Goal: Book appointment/travel/reservation

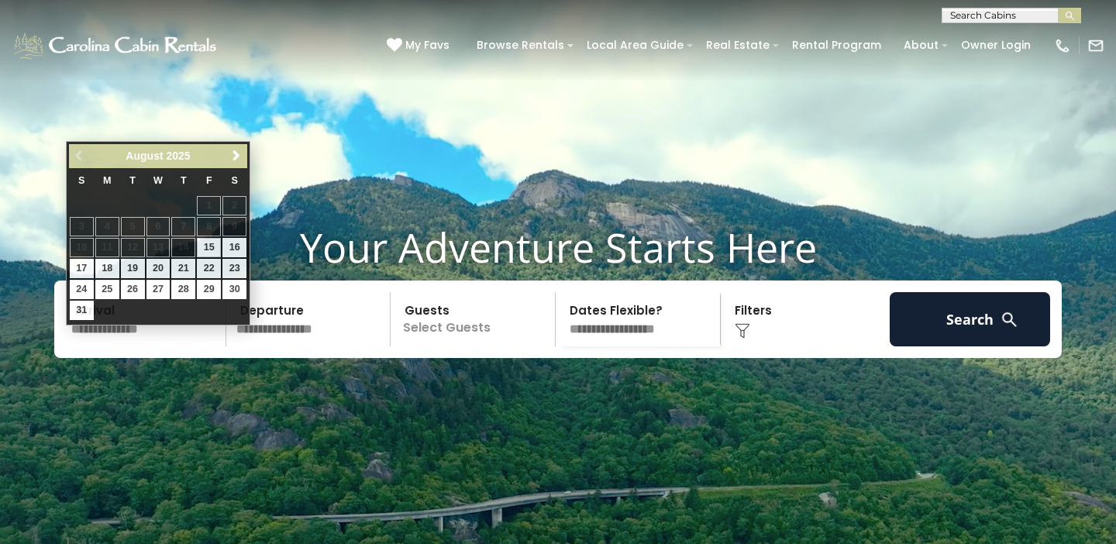
click at [155, 347] on input "text" at bounding box center [146, 319] width 160 height 54
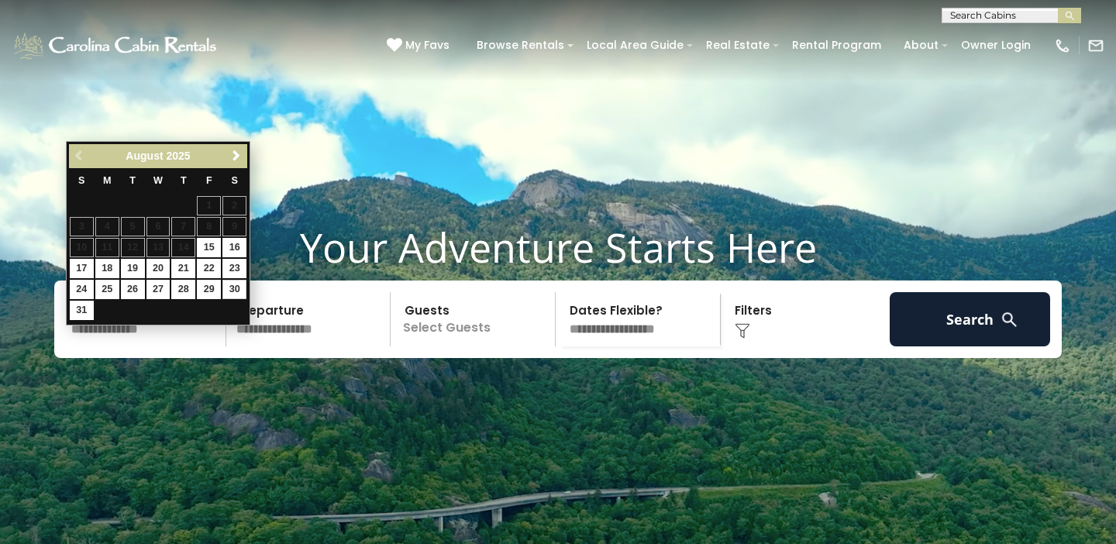
click at [238, 285] on link "30" at bounding box center [235, 289] width 24 height 19
type input "*******"
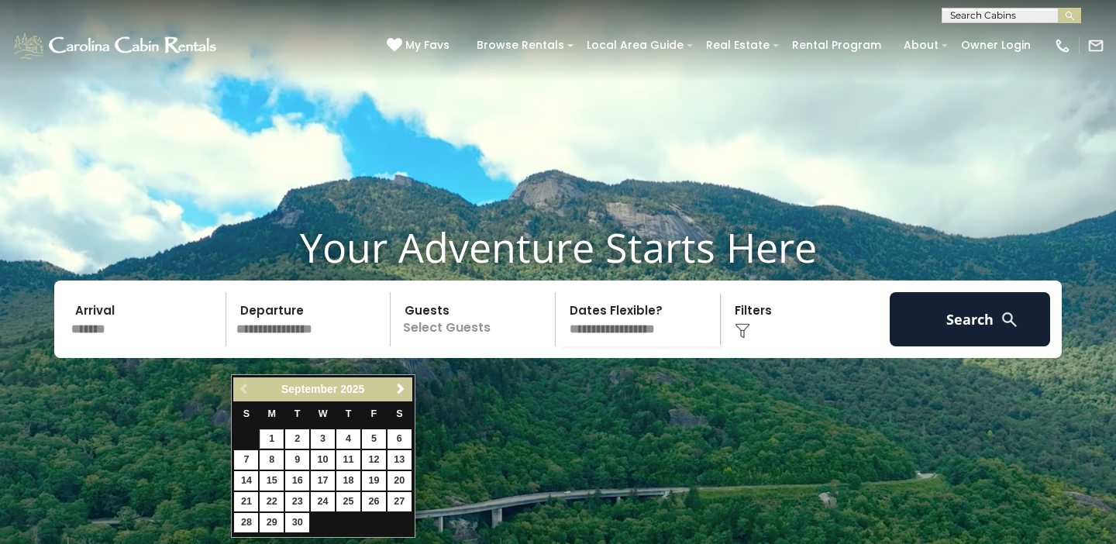
click at [274, 435] on link "1" at bounding box center [272, 439] width 24 height 19
type input "******"
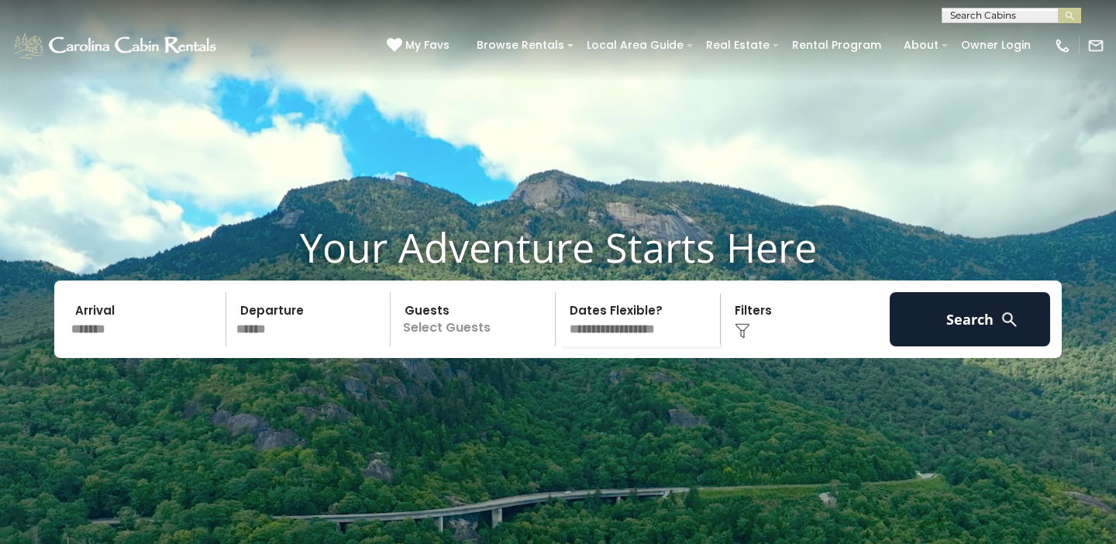
click at [468, 347] on p "Select Guests" at bounding box center [475, 319] width 160 height 54
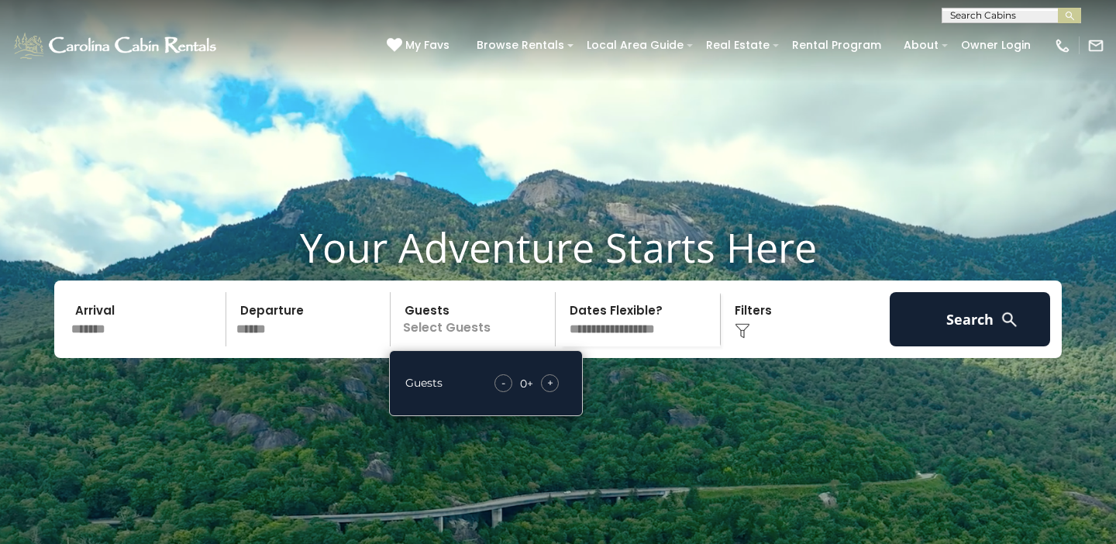
click at [547, 391] on span "+" at bounding box center [550, 383] width 6 height 16
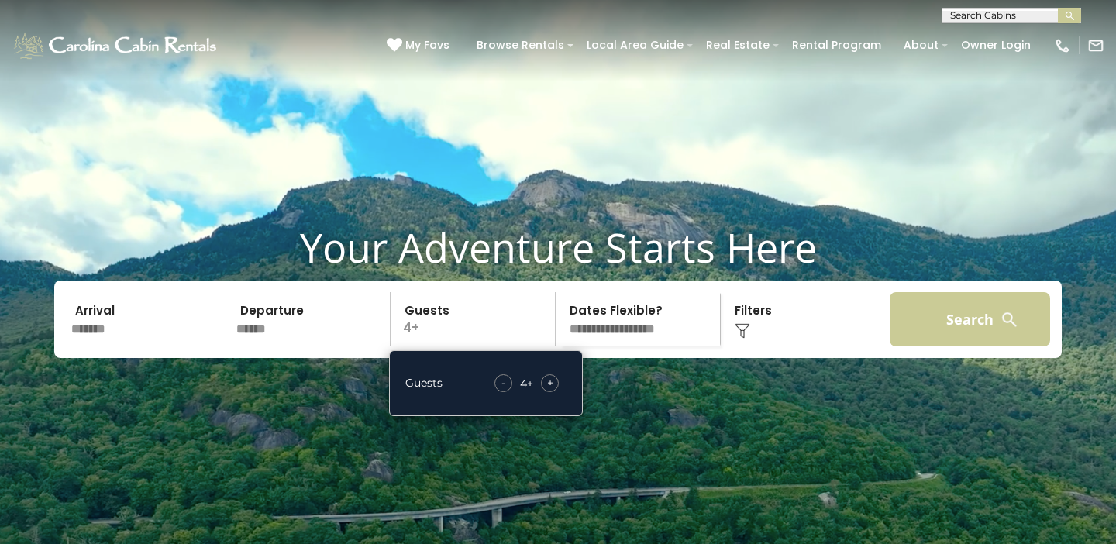
click at [985, 347] on button "Search" at bounding box center [970, 319] width 160 height 54
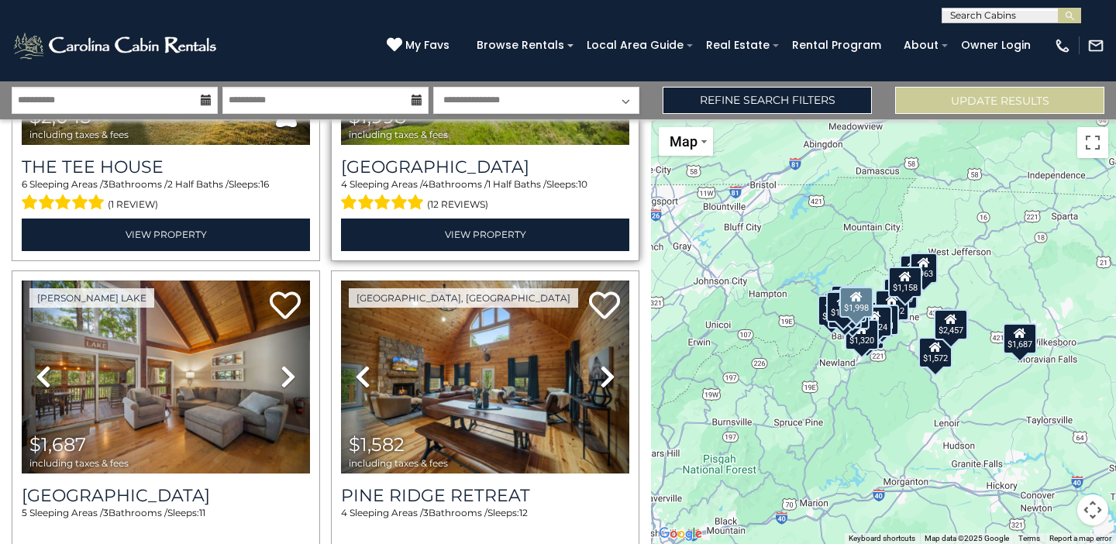
scroll to position [2215, 0]
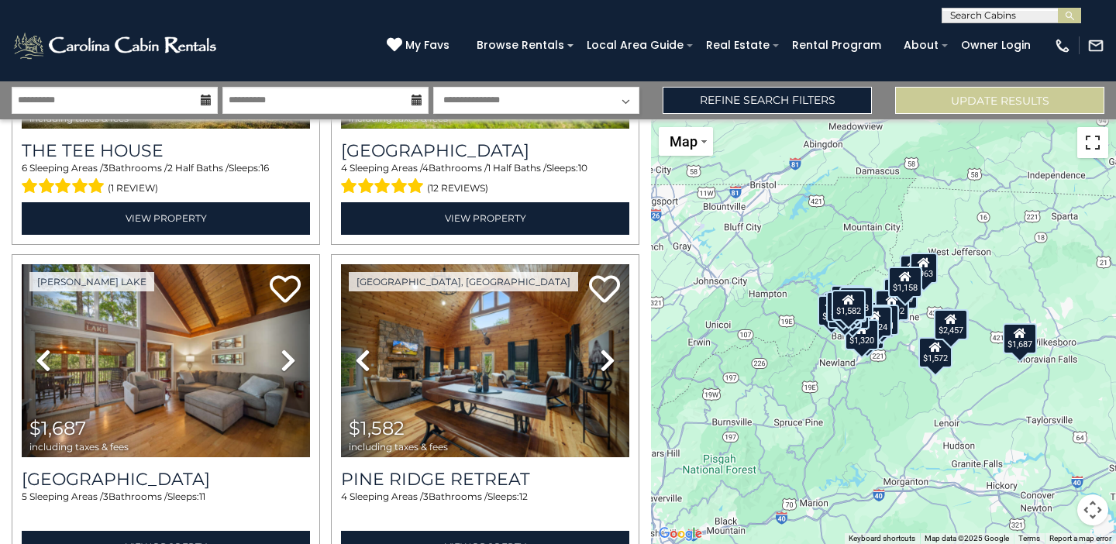
click at [1088, 147] on button "Toggle fullscreen view" at bounding box center [1093, 142] width 31 height 31
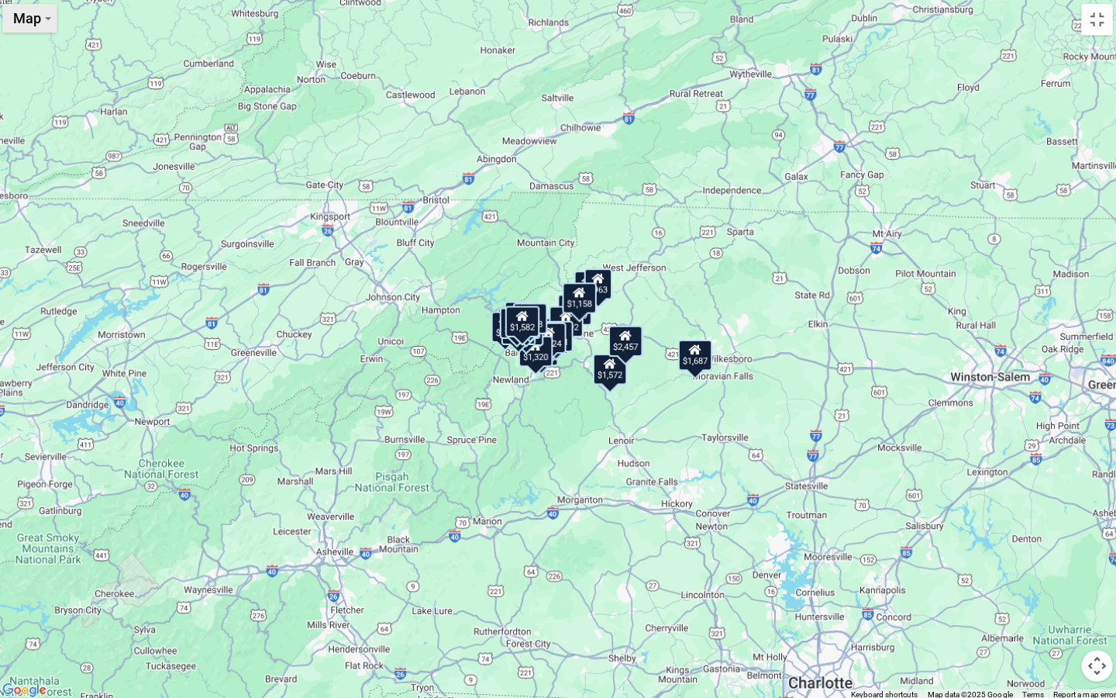
click at [43, 22] on button "Map" at bounding box center [35, 22] width 54 height 29
click at [43, 21] on button "Map" at bounding box center [35, 22] width 54 height 29
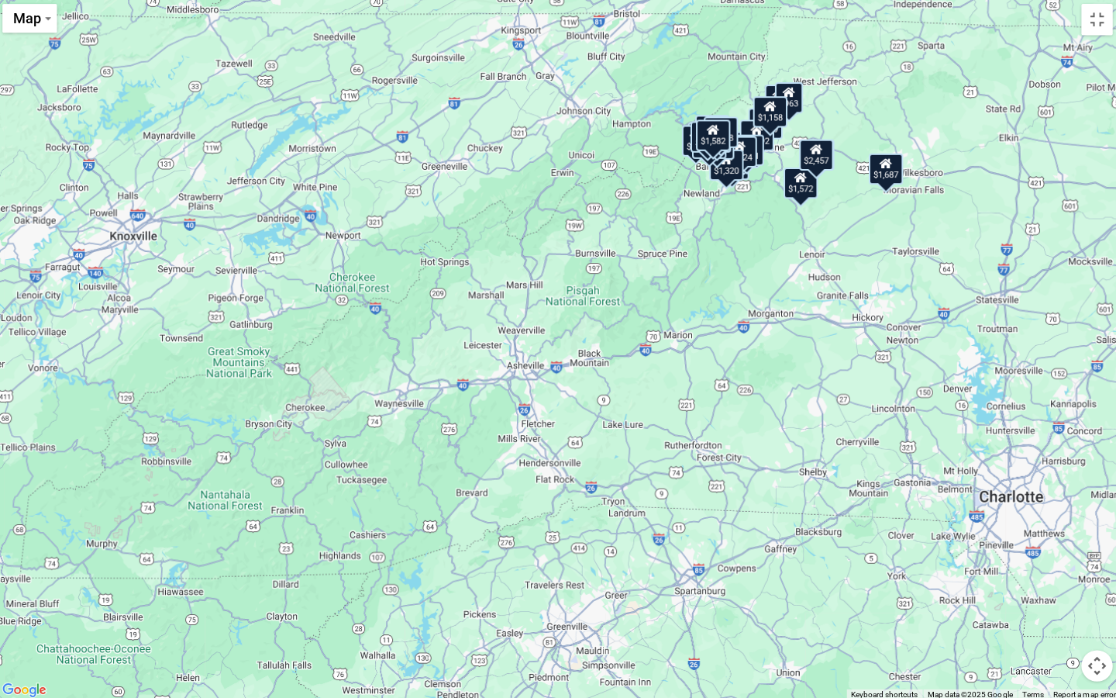
drag, startPoint x: 426, startPoint y: 485, endPoint x: 616, endPoint y: 299, distance: 265.9
click at [616, 299] on div "$2,596 $1,633 $1,815 $2,643 $1,238 $2,457 $996 $1,733 $1,369 $884 $1,139 $1,659…" at bounding box center [558, 349] width 1116 height 698
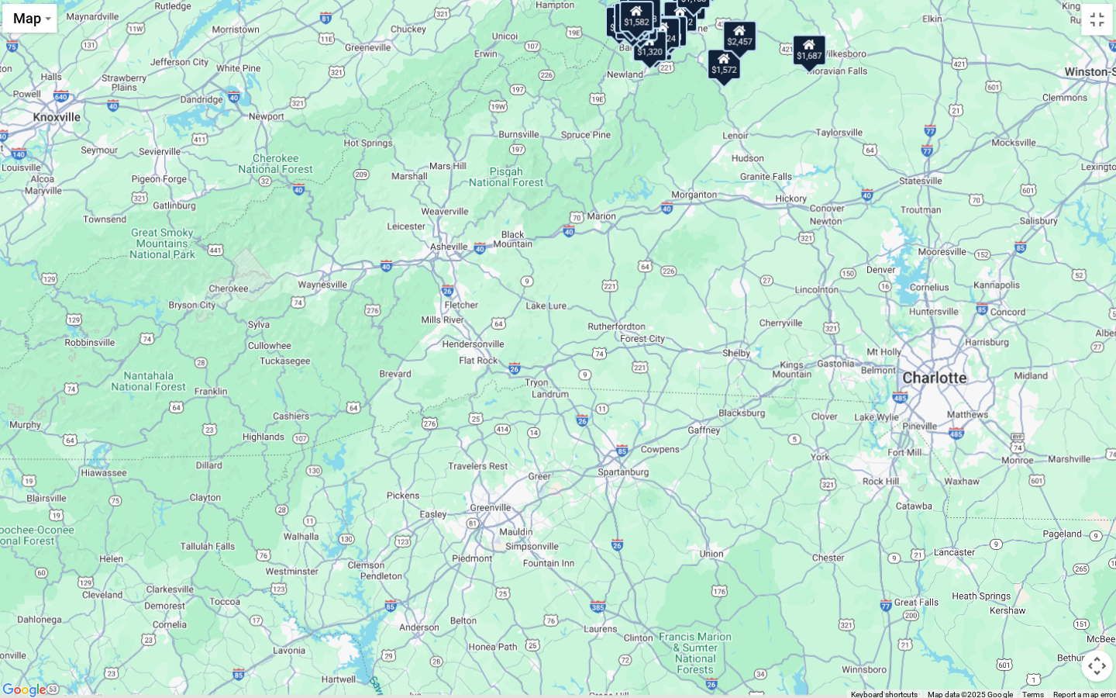
drag, startPoint x: 652, startPoint y: 353, endPoint x: 577, endPoint y: 233, distance: 141.1
click at [577, 233] on div "$2,596 $1,633 $1,815 $2,643 $1,238 $2,457 $996 $1,733 $1,369 $884 $1,139 $1,659…" at bounding box center [558, 349] width 1116 height 698
click at [494, 336] on div "$2,596 $1,633 $1,815 $2,643 $1,238 $2,457 $996 $1,733 $1,369 $884 $1,139 $1,659…" at bounding box center [558, 349] width 1116 height 698
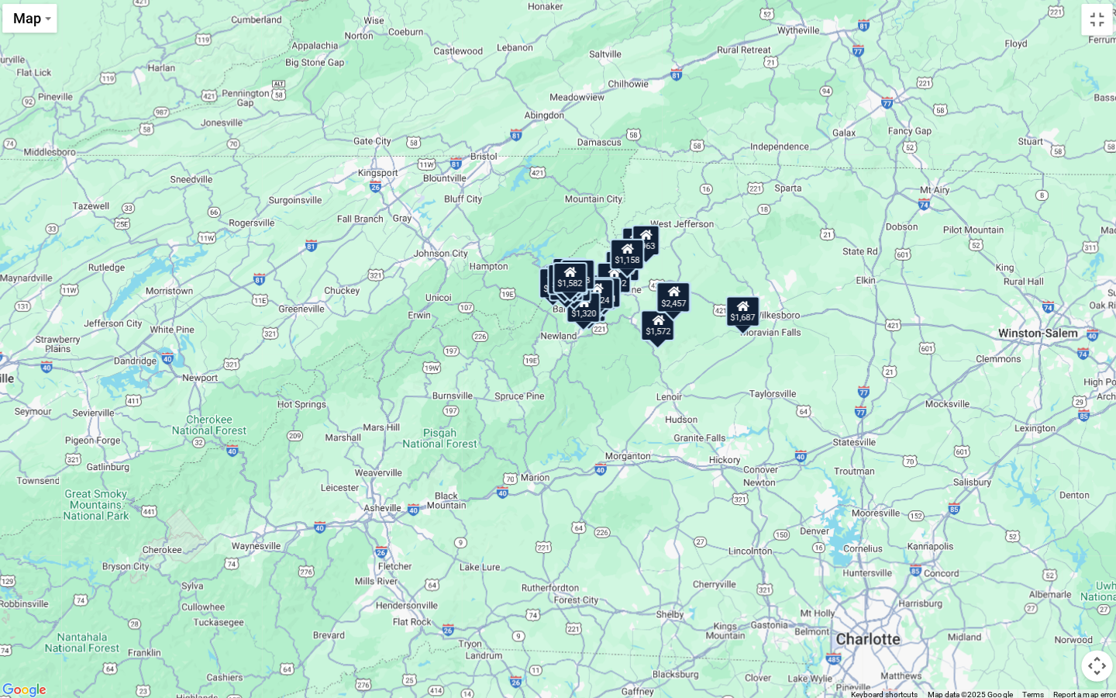
drag, startPoint x: 633, startPoint y: 109, endPoint x: 562, endPoint y: 370, distance: 269.9
click at [564, 372] on div "$2,596 $1,633 $1,815 $2,643 $1,238 $2,457 $996 $1,733 $1,369 $884 $1,139 $1,659…" at bounding box center [558, 349] width 1116 height 698
